Goal: Complete application form

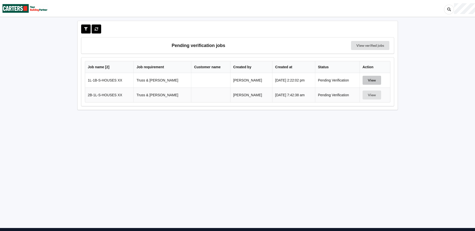
click at [370, 79] on button "View" at bounding box center [372, 80] width 19 height 9
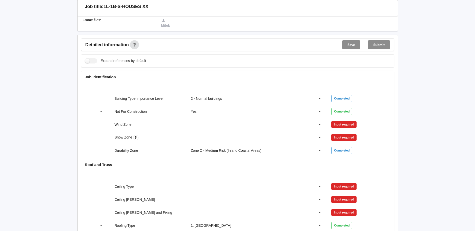
scroll to position [175, 0]
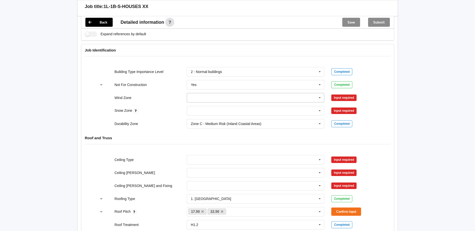
click at [320, 97] on icon at bounding box center [320, 97] width 8 height 9
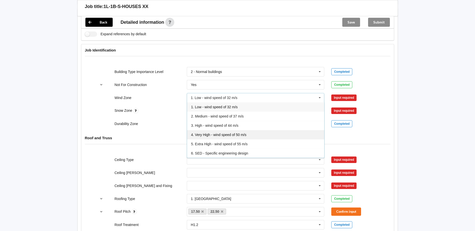
click at [238, 137] on span "4. Very High - wind speed of 50 m/s" at bounding box center [218, 135] width 55 height 4
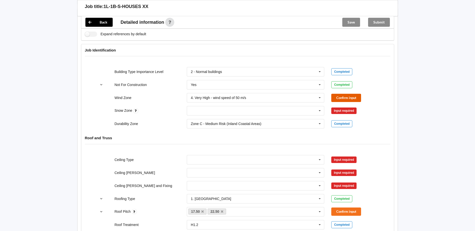
click at [348, 98] on button "Confirm input" at bounding box center [346, 98] width 30 height 8
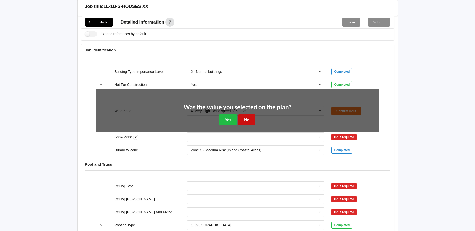
click at [249, 117] on button "No" at bounding box center [246, 120] width 17 height 10
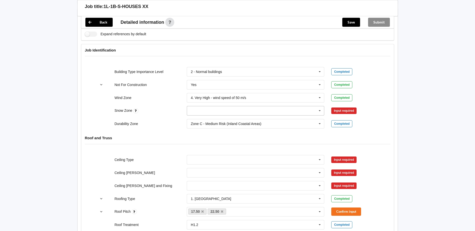
click at [317, 109] on icon at bounding box center [320, 110] width 8 height 9
click at [202, 120] on div "N0" at bounding box center [255, 119] width 137 height 9
click at [344, 109] on button "Confirm input" at bounding box center [346, 111] width 30 height 8
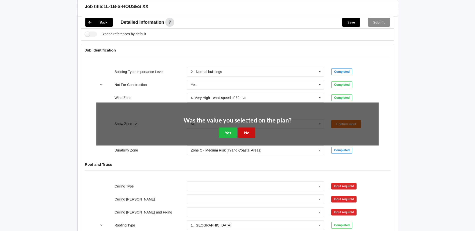
click at [248, 130] on button "No" at bounding box center [246, 133] width 17 height 10
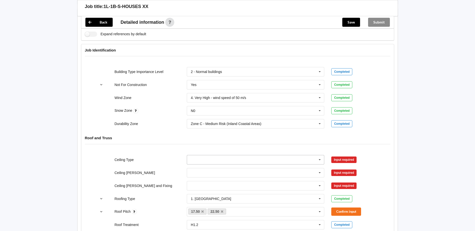
click at [319, 159] on icon at bounding box center [320, 160] width 8 height 9
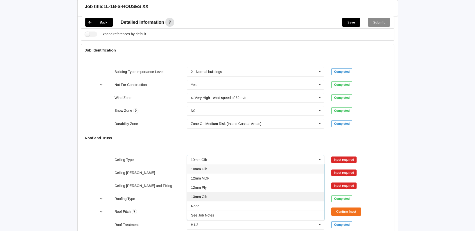
click at [211, 197] on div "13mm Gib" at bounding box center [255, 196] width 137 height 9
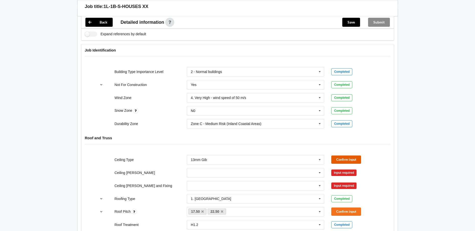
click at [335, 161] on button "Confirm input" at bounding box center [346, 160] width 30 height 8
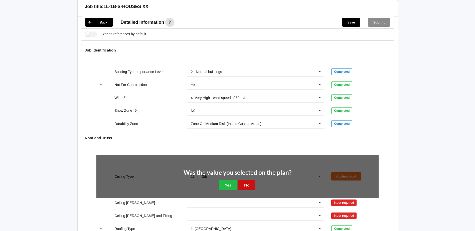
click at [247, 183] on button "No" at bounding box center [246, 185] width 17 height 10
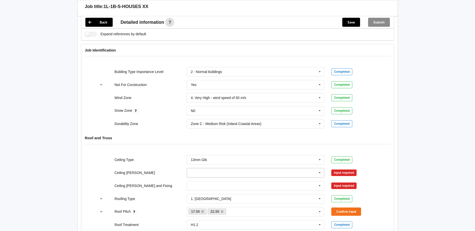
click at [320, 174] on icon at bounding box center [320, 173] width 8 height 9
drag, startPoint x: 207, startPoint y: 200, endPoint x: 273, endPoint y: 188, distance: 66.6
click at [207, 200] on div "600mm" at bounding box center [255, 200] width 137 height 9
click at [341, 172] on button "Confirm input" at bounding box center [346, 173] width 30 height 8
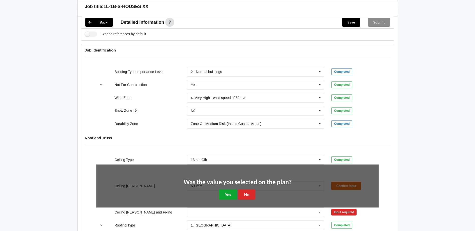
click at [227, 194] on button "Yes" at bounding box center [228, 195] width 18 height 10
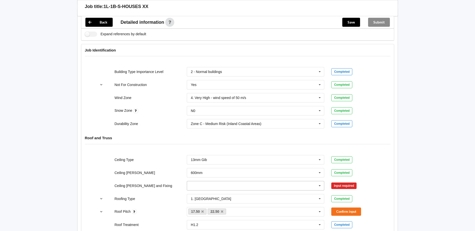
click at [319, 185] on icon at bounding box center [320, 186] width 8 height 9
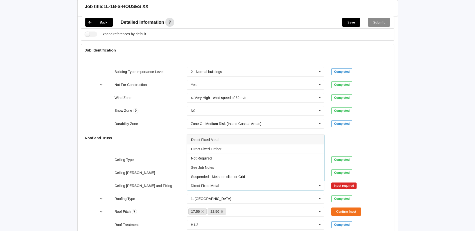
click at [220, 142] on div "Direct Fixed Metal" at bounding box center [255, 139] width 137 height 9
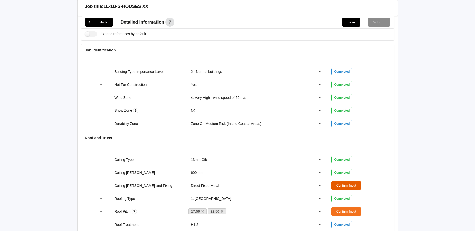
click at [338, 186] on button "Confirm input" at bounding box center [346, 186] width 30 height 8
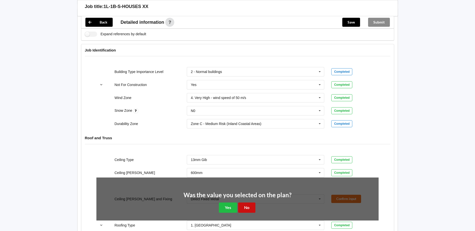
click at [244, 208] on button "No" at bounding box center [246, 208] width 17 height 10
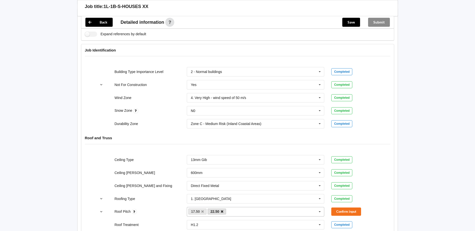
click at [221, 213] on icon at bounding box center [222, 211] width 3 height 3
click at [343, 213] on button "Confirm input" at bounding box center [346, 212] width 30 height 8
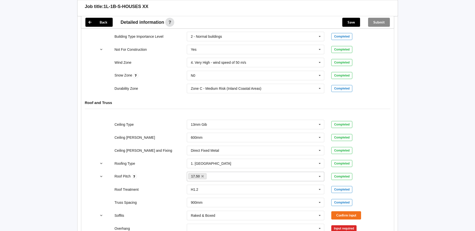
scroll to position [276, 0]
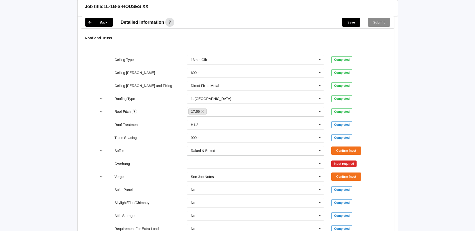
click at [319, 150] on icon at bounding box center [320, 151] width 8 height 9
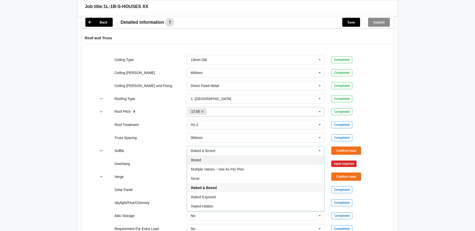
click at [203, 161] on div "Boxed" at bounding box center [255, 160] width 137 height 9
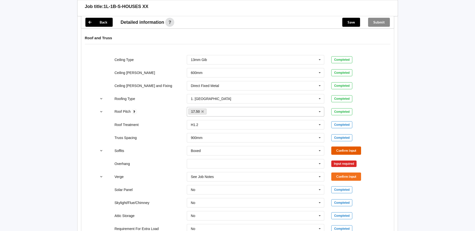
click at [344, 150] on button "Confirm input" at bounding box center [346, 151] width 30 height 8
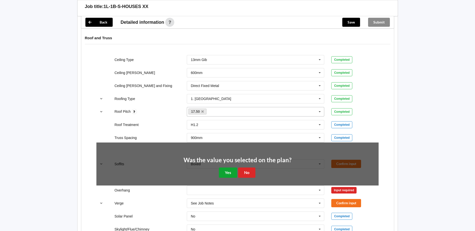
click at [229, 172] on button "Yes" at bounding box center [228, 173] width 18 height 10
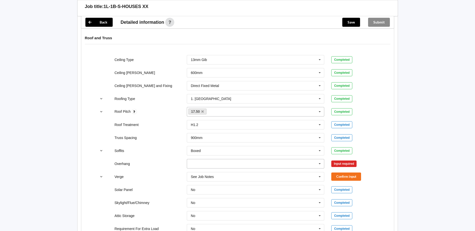
click at [319, 164] on icon at bounding box center [320, 164] width 8 height 9
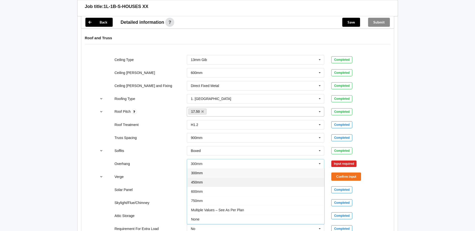
drag, startPoint x: 204, startPoint y: 181, endPoint x: 321, endPoint y: 177, distance: 117.3
click at [204, 181] on div "450mm" at bounding box center [255, 182] width 137 height 9
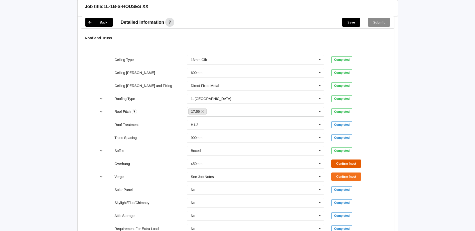
click at [342, 161] on button "Confirm input" at bounding box center [346, 164] width 30 height 8
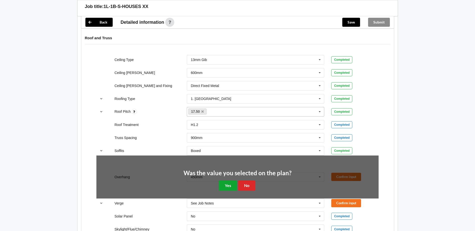
click at [230, 187] on button "Yes" at bounding box center [228, 186] width 18 height 10
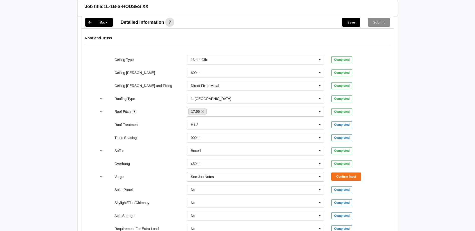
click at [319, 176] on icon at bounding box center [320, 177] width 8 height 9
drag, startPoint x: 212, startPoint y: 167, endPoint x: 245, endPoint y: 169, distance: 32.6
click at [213, 167] on div "No Verge" at bounding box center [255, 167] width 137 height 9
click at [343, 177] on button "Confirm input" at bounding box center [346, 177] width 30 height 8
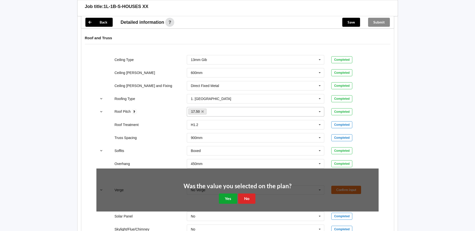
click at [227, 198] on button "Yes" at bounding box center [228, 199] width 18 height 10
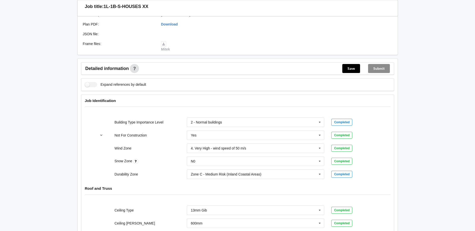
scroll to position [111, 0]
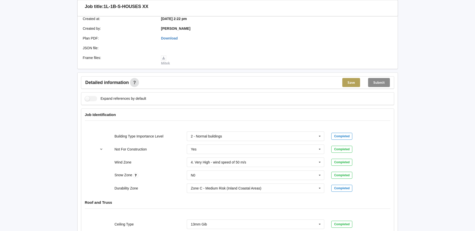
click at [352, 83] on button "Save" at bounding box center [351, 82] width 18 height 9
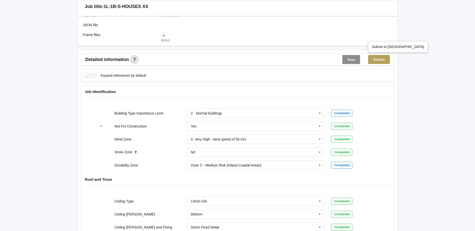
click at [379, 60] on button "Submit" at bounding box center [379, 59] width 22 height 9
